Goal: Information Seeking & Learning: Learn about a topic

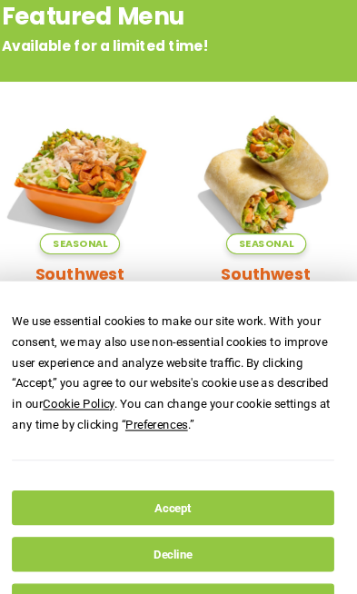
scroll to position [142, 0]
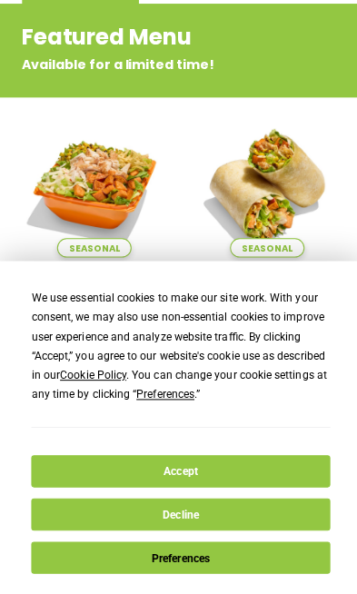
click at [248, 535] on button "Preferences" at bounding box center [178, 551] width 294 height 32
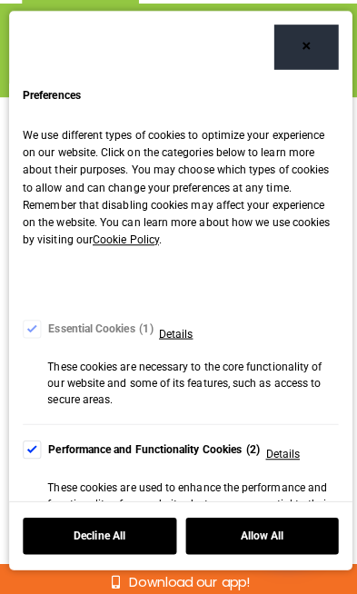
scroll to position [0, 0]
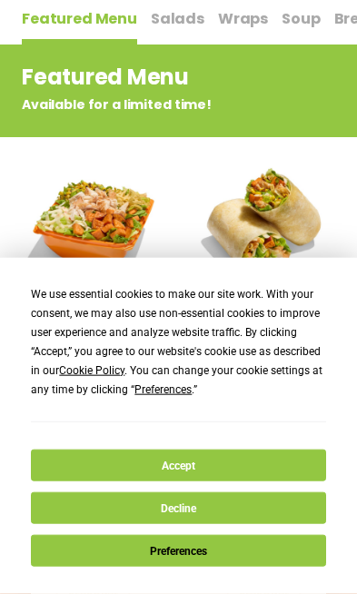
scroll to position [102, 0]
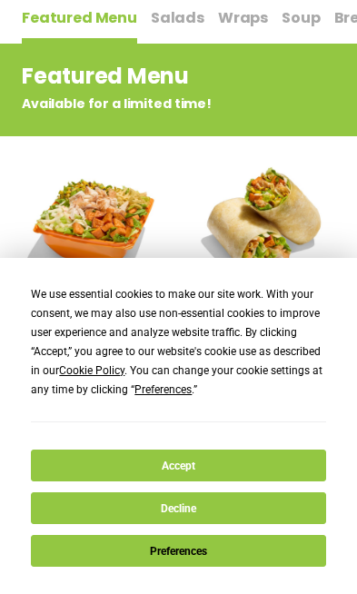
click at [192, 481] on button "Accept" at bounding box center [178, 465] width 294 height 32
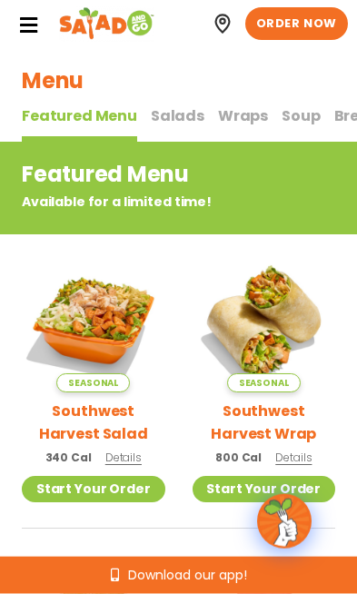
scroll to position [0, 0]
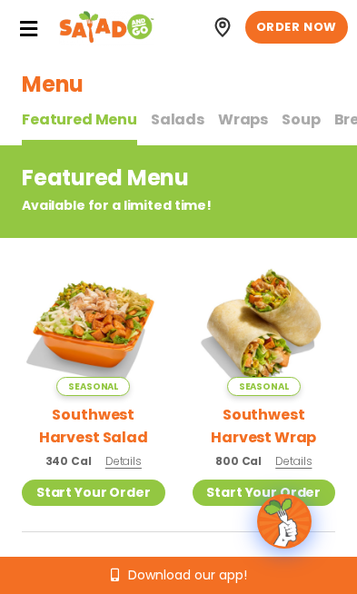
click at [173, 118] on span "Salads" at bounding box center [178, 119] width 54 height 21
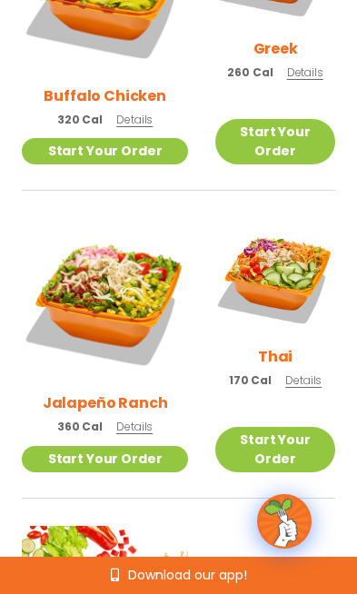
scroll to position [1360, 0]
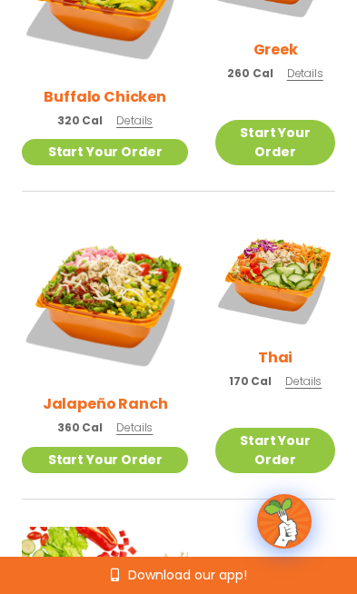
click at [108, 219] on img at bounding box center [105, 302] width 166 height 166
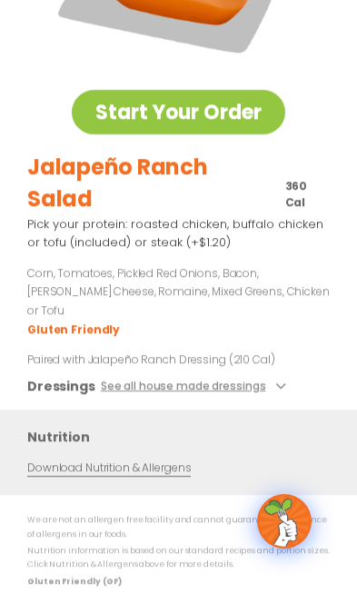
scroll to position [202, 0]
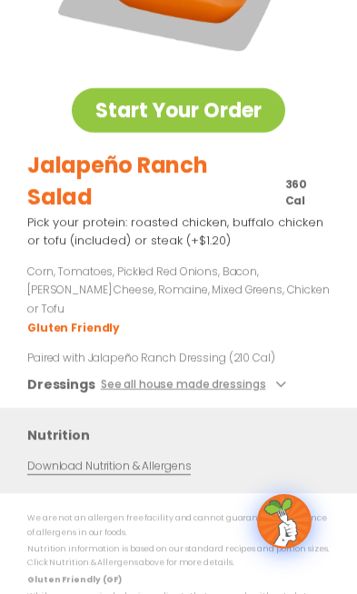
click at [274, 380] on icon at bounding box center [277, 383] width 7 height 7
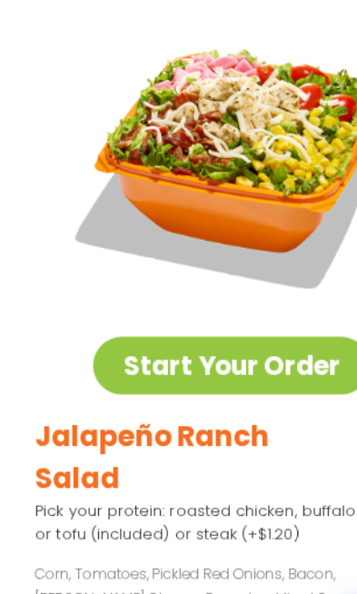
scroll to position [0, 0]
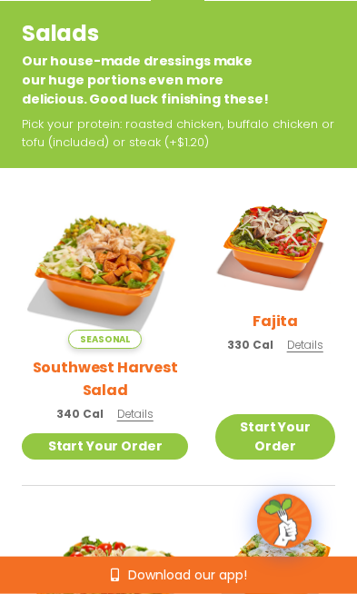
scroll to position [145, 0]
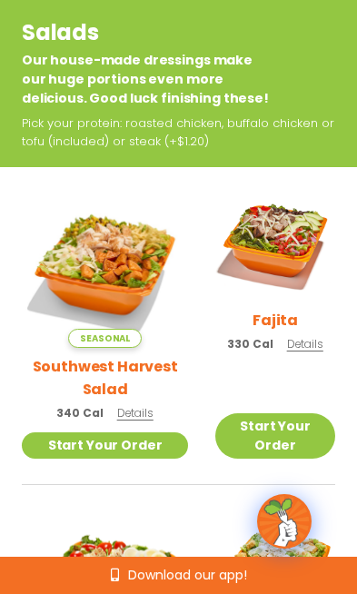
click at [291, 260] on img at bounding box center [275, 242] width 120 height 120
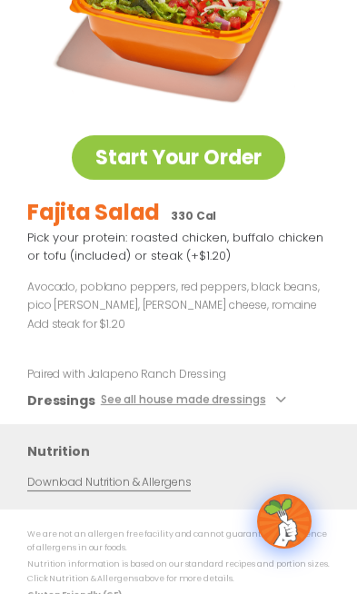
scroll to position [153, 0]
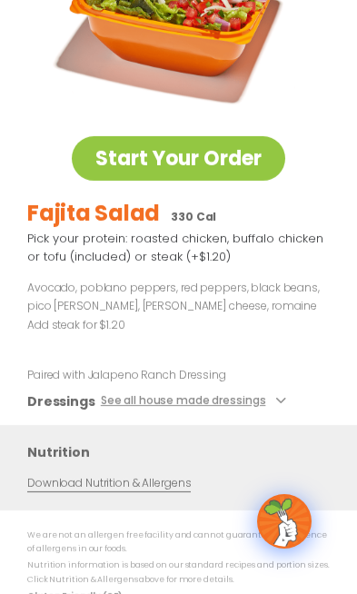
click at [248, 400] on button "See all house made dressings" at bounding box center [196, 401] width 191 height 19
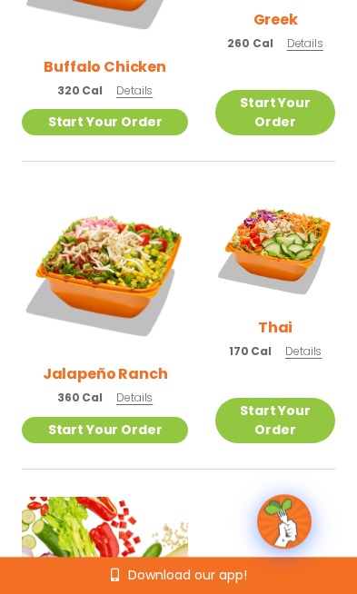
scroll to position [1391, 0]
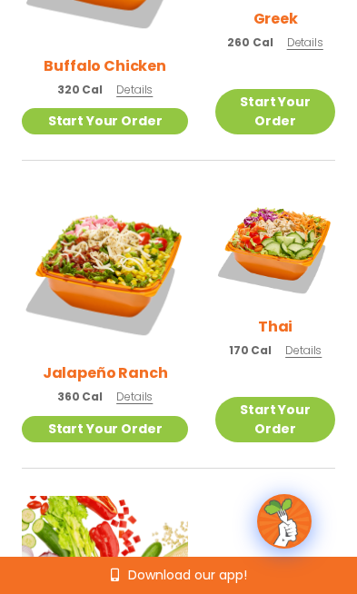
click at [289, 188] on img at bounding box center [275, 248] width 120 height 120
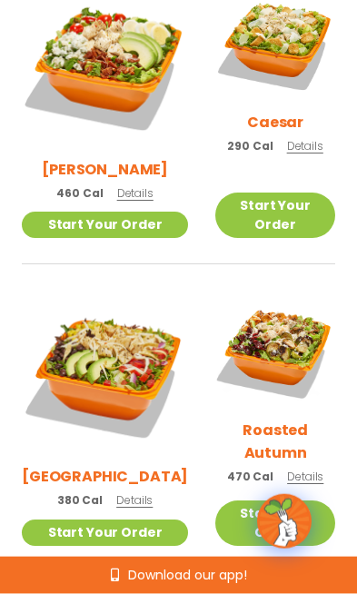
scroll to position [673, 0]
click at [280, 322] on img at bounding box center [275, 351] width 120 height 120
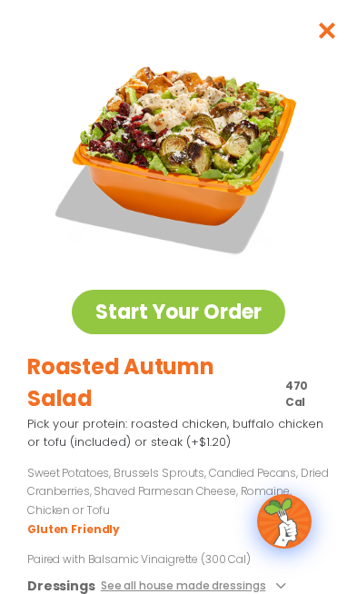
scroll to position [0, 0]
click at [210, 212] on img at bounding box center [179, 154] width 254 height 254
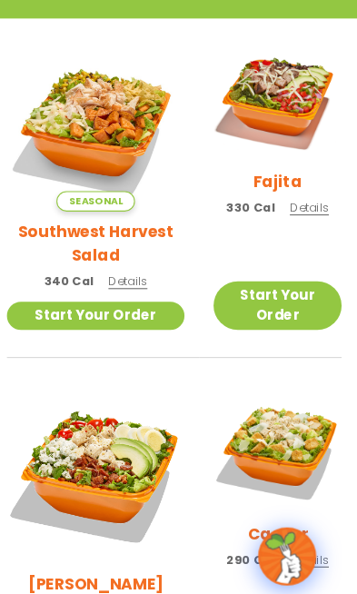
scroll to position [290, 0]
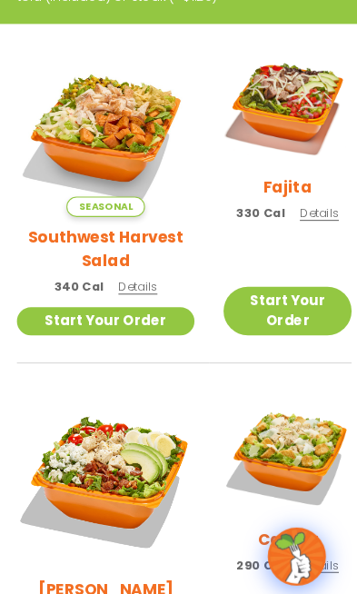
click at [97, 113] on img at bounding box center [105, 120] width 166 height 166
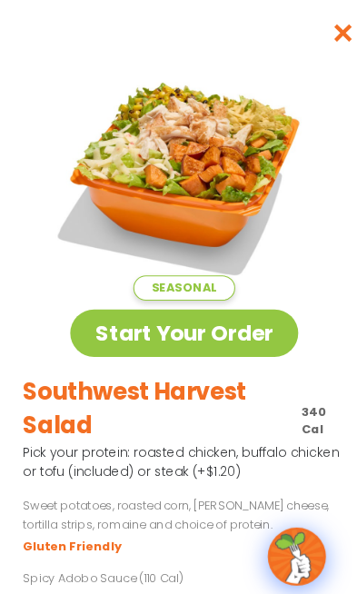
scroll to position [0, 0]
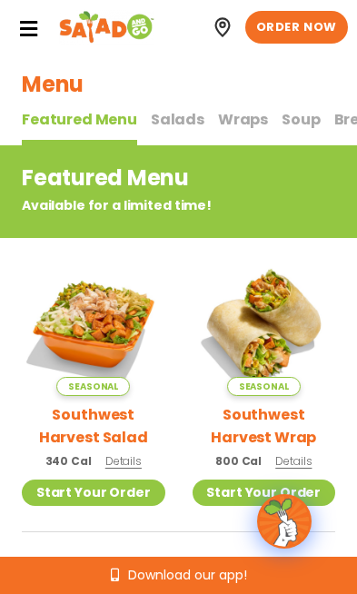
click at [170, 126] on span "Salads" at bounding box center [178, 119] width 54 height 21
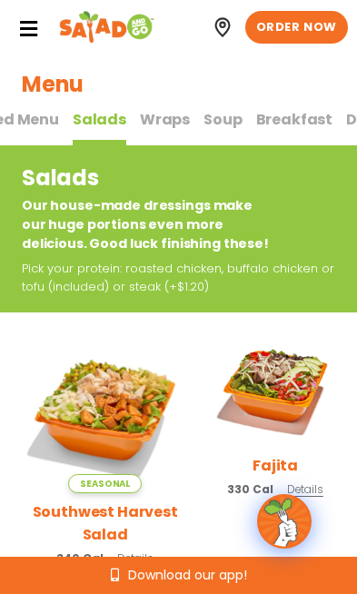
scroll to position [0, 81]
click at [225, 125] on span "Soup" at bounding box center [220, 119] width 38 height 21
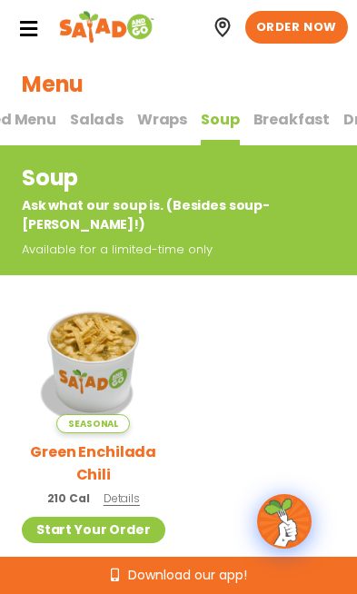
click at [95, 120] on span "Salads" at bounding box center [97, 119] width 54 height 21
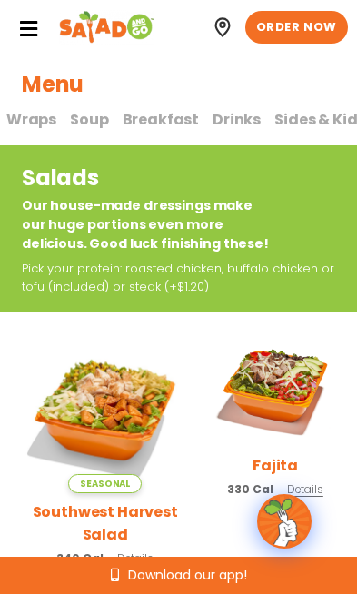
scroll to position [0, 211]
click at [232, 120] on span "Drinks" at bounding box center [237, 119] width 48 height 21
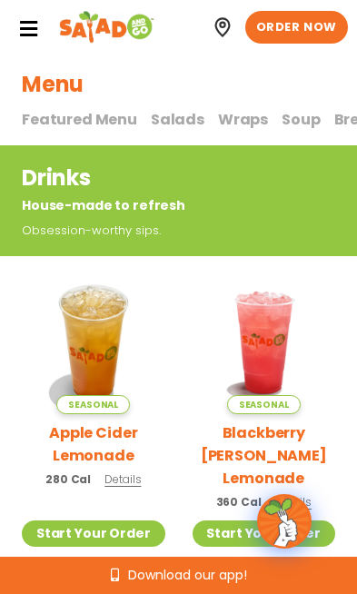
click at [213, 162] on h2 "Drinks" at bounding box center [147, 178] width 250 height 32
click at [183, 117] on span "Salads" at bounding box center [178, 119] width 54 height 21
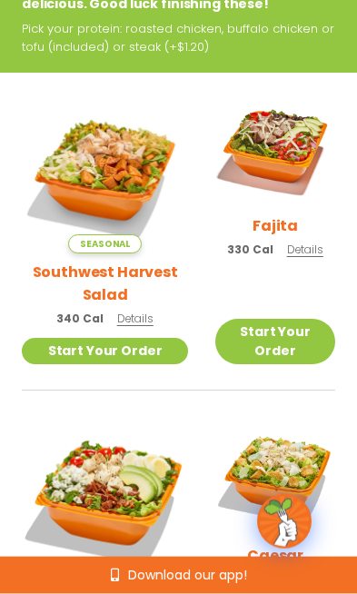
scroll to position [243, 0]
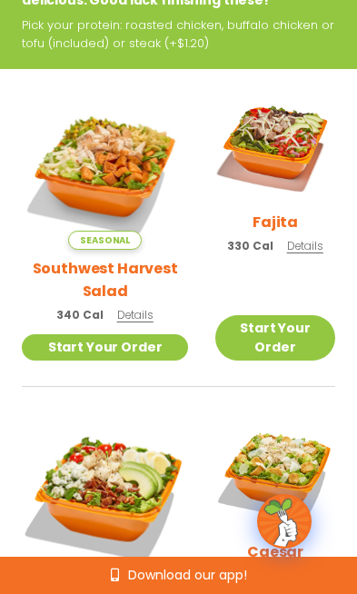
click at [264, 170] on img at bounding box center [275, 144] width 120 height 120
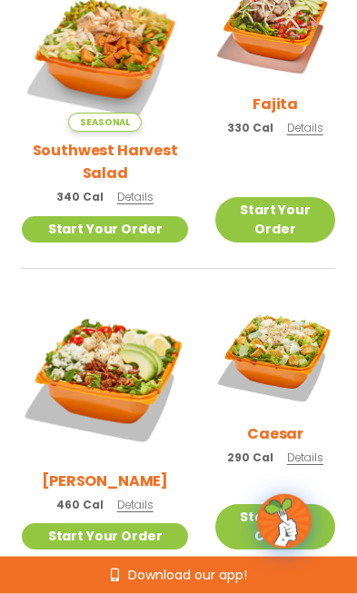
scroll to position [362, 0]
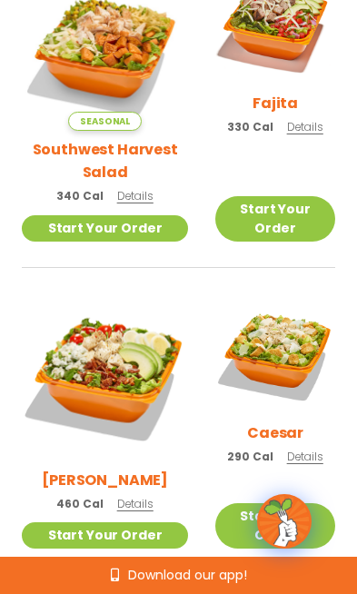
click at [87, 334] on img at bounding box center [105, 378] width 166 height 166
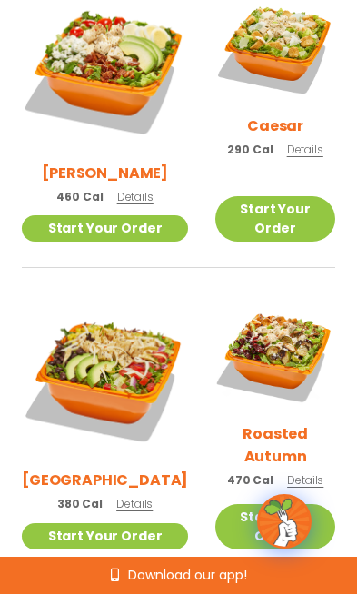
scroll to position [671, 0]
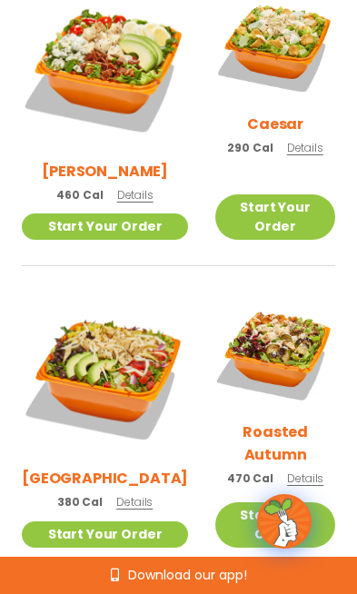
click at [287, 318] on img at bounding box center [275, 353] width 120 height 120
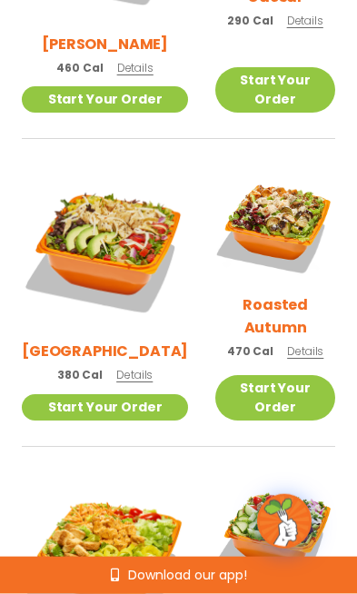
scroll to position [802, 0]
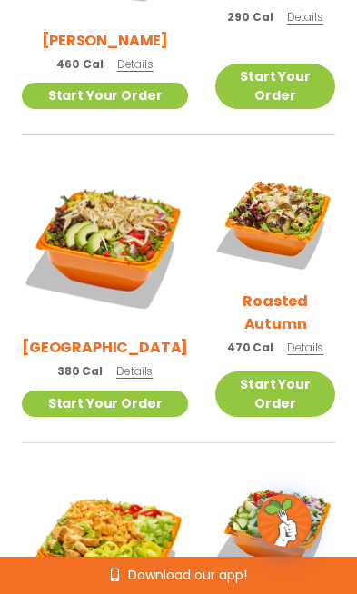
click at [93, 181] on img at bounding box center [105, 246] width 166 height 166
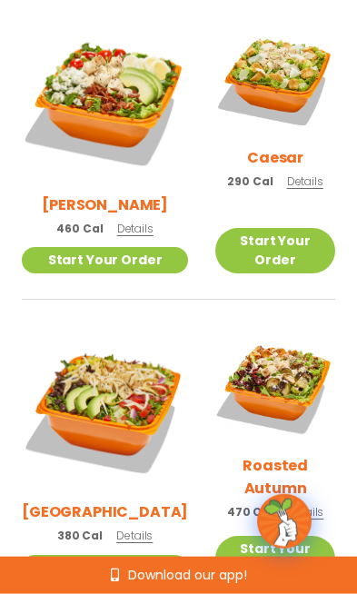
scroll to position [638, 0]
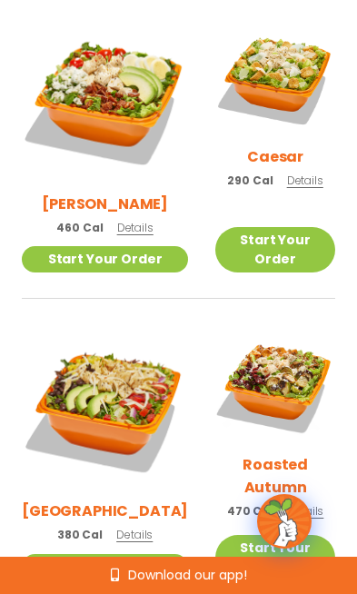
click at [277, 358] on img at bounding box center [275, 386] width 120 height 120
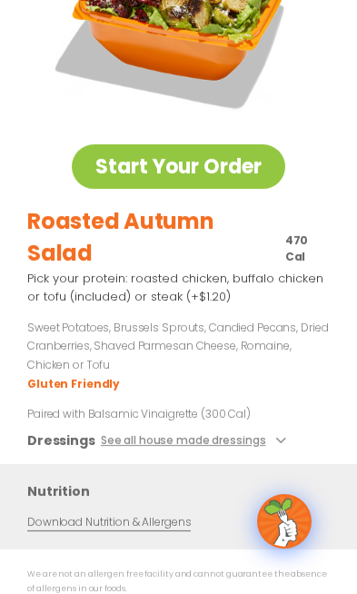
scroll to position [146, 0]
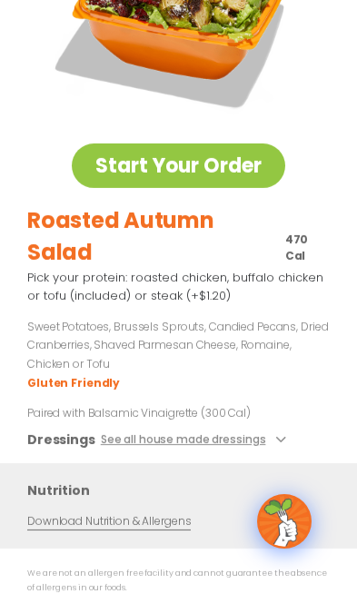
click at [258, 440] on button "See all house made dressings" at bounding box center [196, 439] width 191 height 19
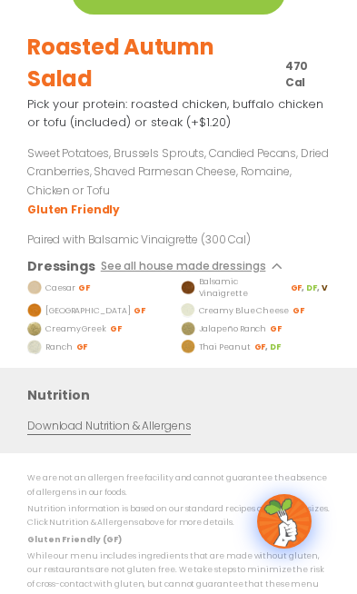
scroll to position [321, 0]
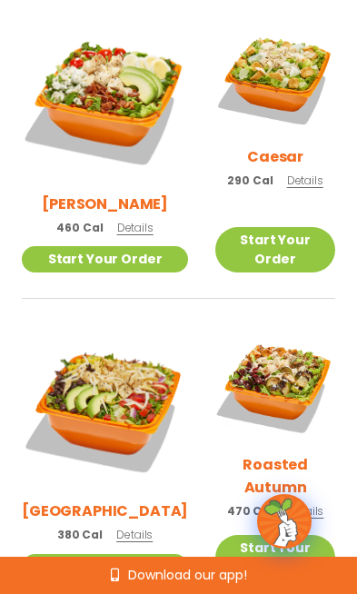
click at [301, 373] on img at bounding box center [275, 386] width 120 height 120
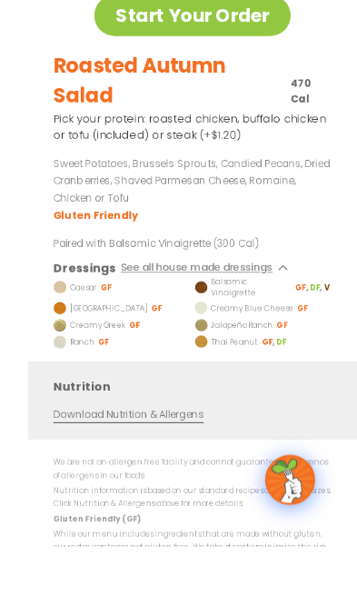
scroll to position [677, 0]
